Goal: Find specific page/section: Find specific page/section

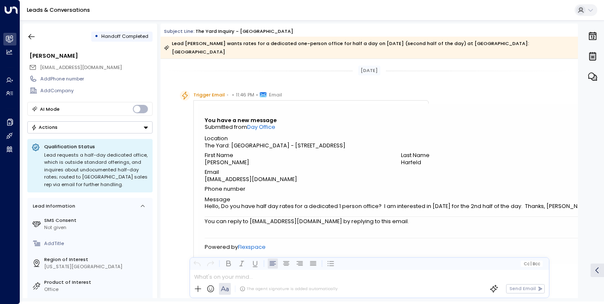
scroll to position [124, 0]
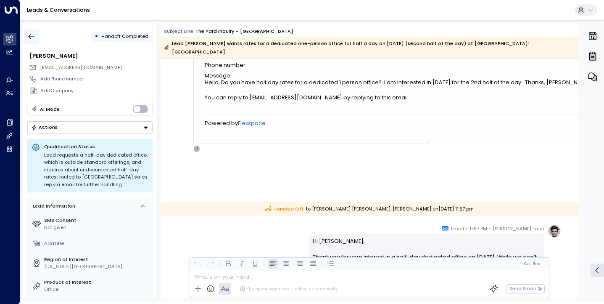
click at [30, 32] on button "button" at bounding box center [31, 36] width 15 height 15
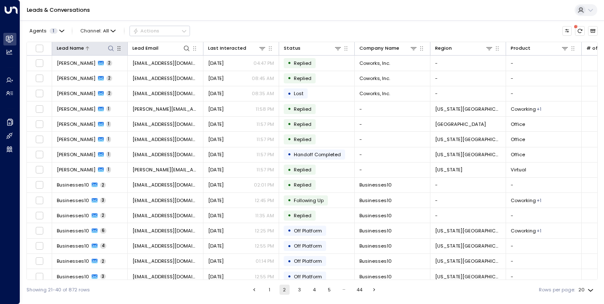
click at [111, 50] on icon at bounding box center [111, 48] width 7 height 7
click at [241, 30] on div "Agents 1 Channel: All Actions" at bounding box center [312, 31] width 572 height 15
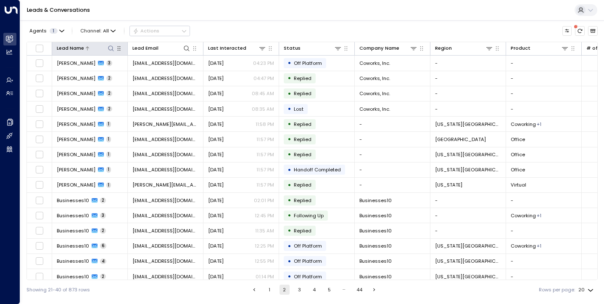
click at [113, 49] on icon at bounding box center [111, 48] width 7 height 7
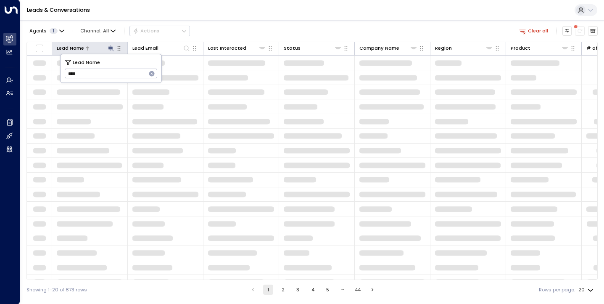
type input "*****"
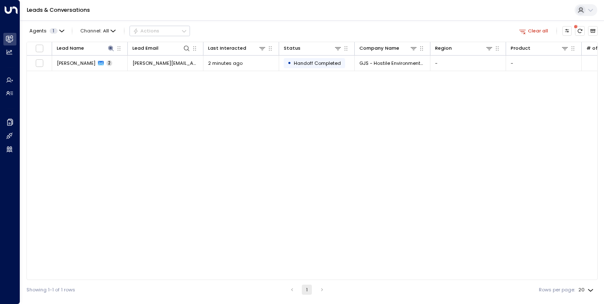
click at [241, 107] on div "Lead Name Lead Email Last Interacted Status Company Name Region Product # of pe…" at bounding box center [312, 161] width 572 height 238
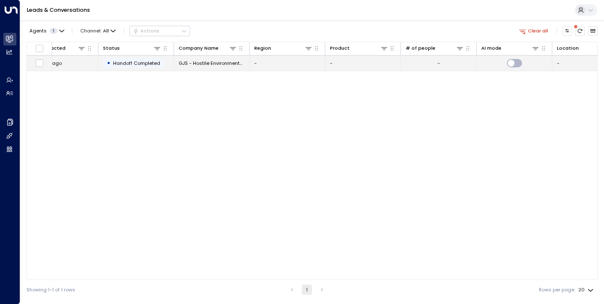
scroll to position [0, 187]
